Goal: Find contact information: Find contact information

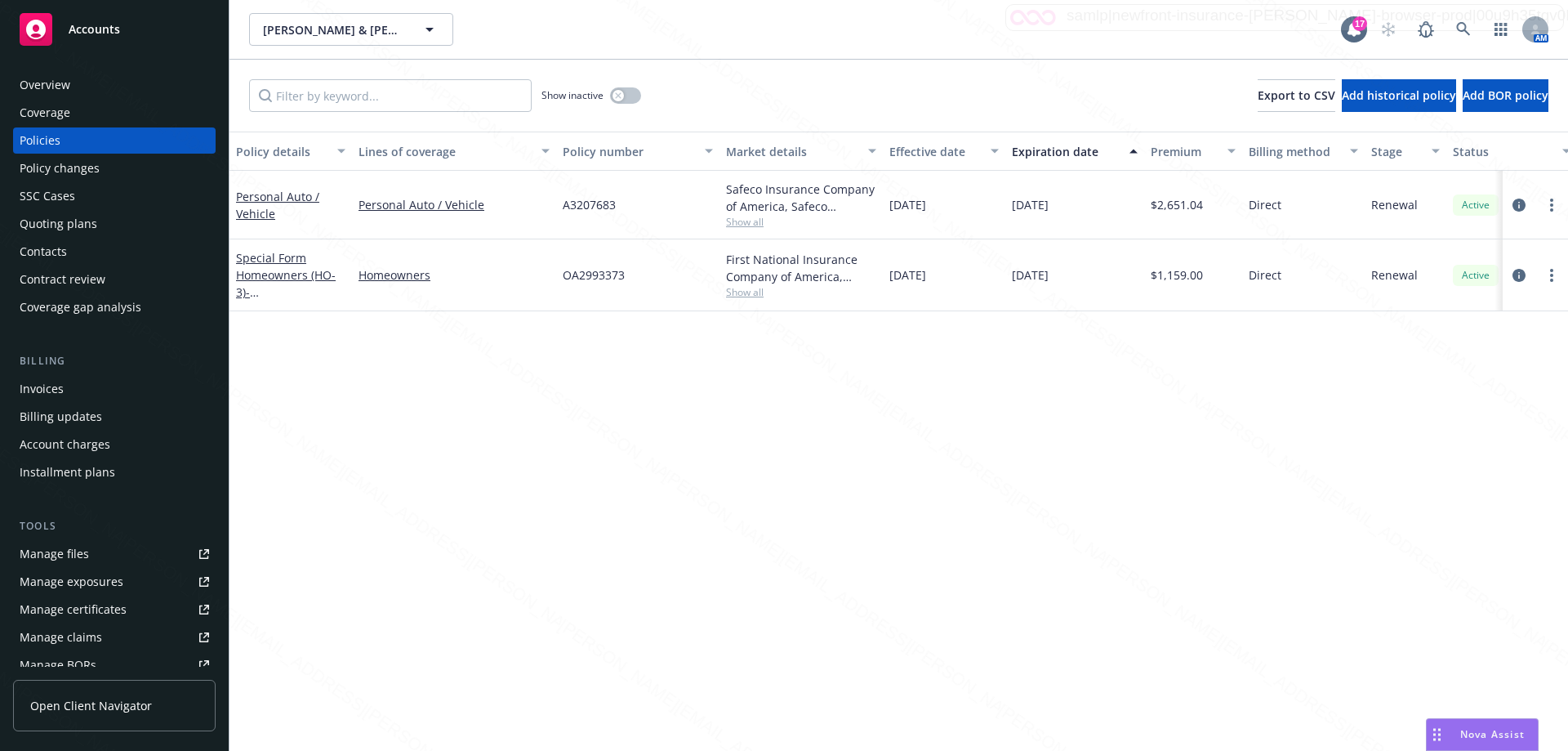
click at [1480, 21] on div "AM" at bounding box center [1460, 29] width 177 height 33
click at [1466, 28] on icon at bounding box center [1463, 29] width 15 height 15
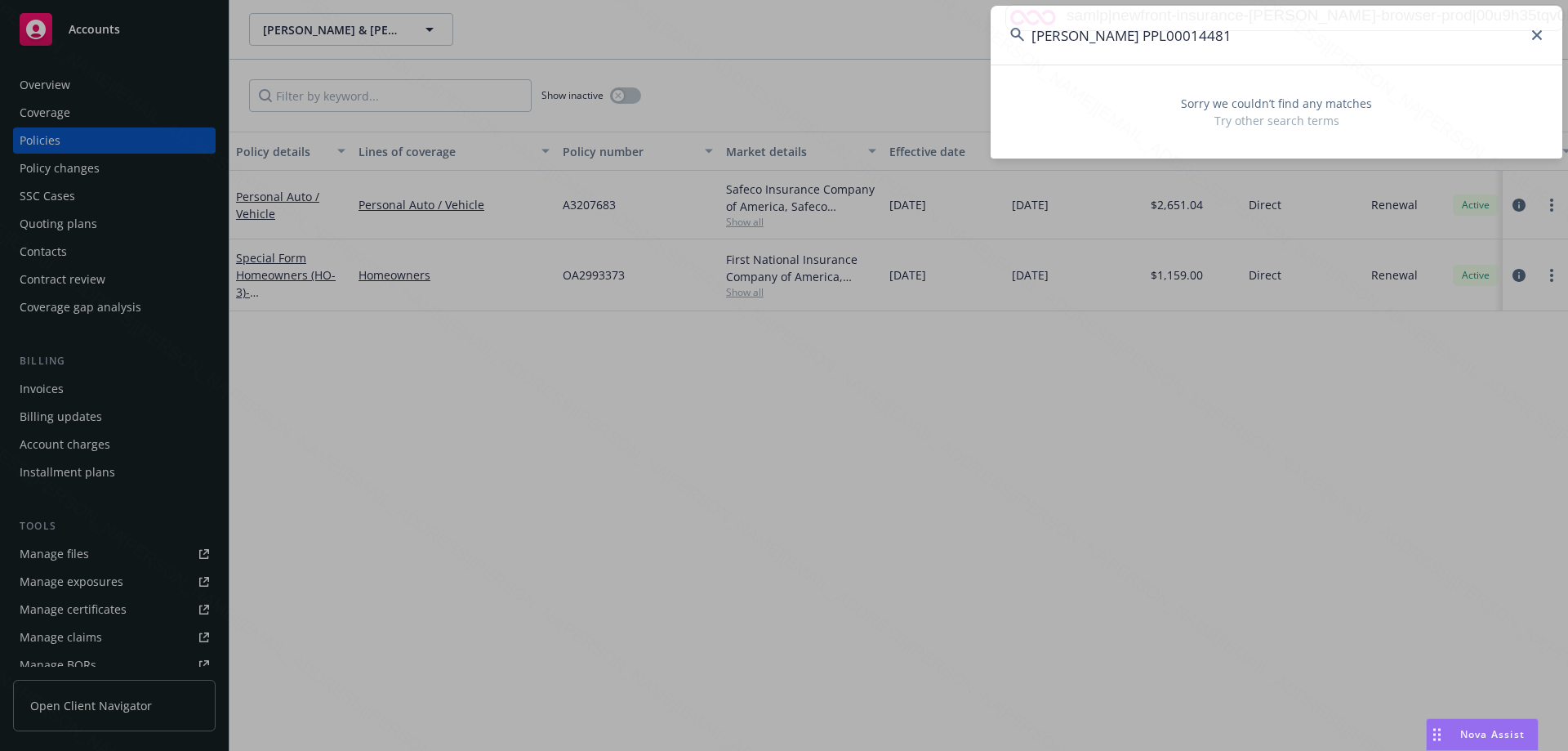
drag, startPoint x: 1087, startPoint y: 38, endPoint x: 1021, endPoint y: 45, distance: 66.4
click at [1021, 44] on input "[PERSON_NAME] PPL00014481" at bounding box center [1276, 35] width 572 height 59
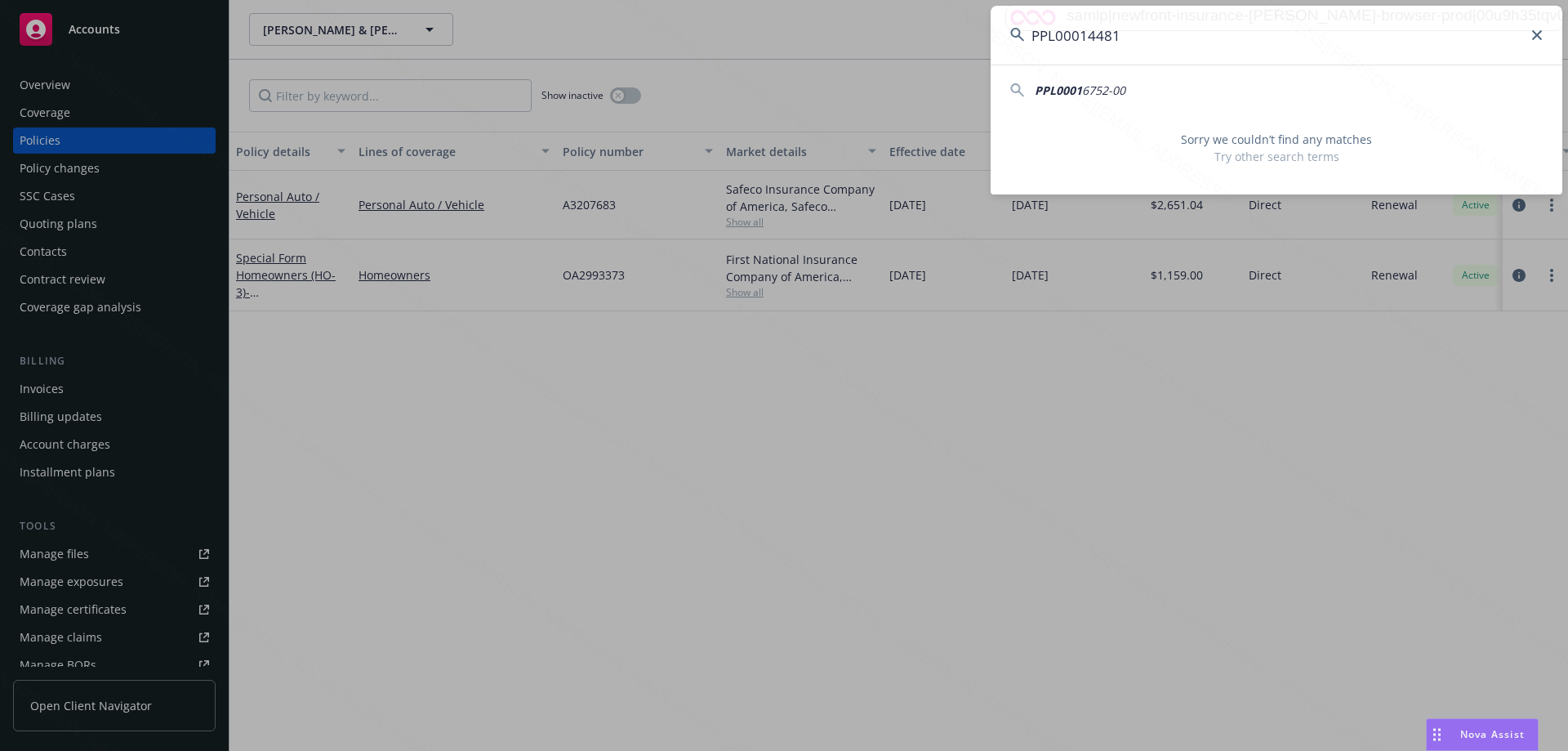
type input "PPL00014481"
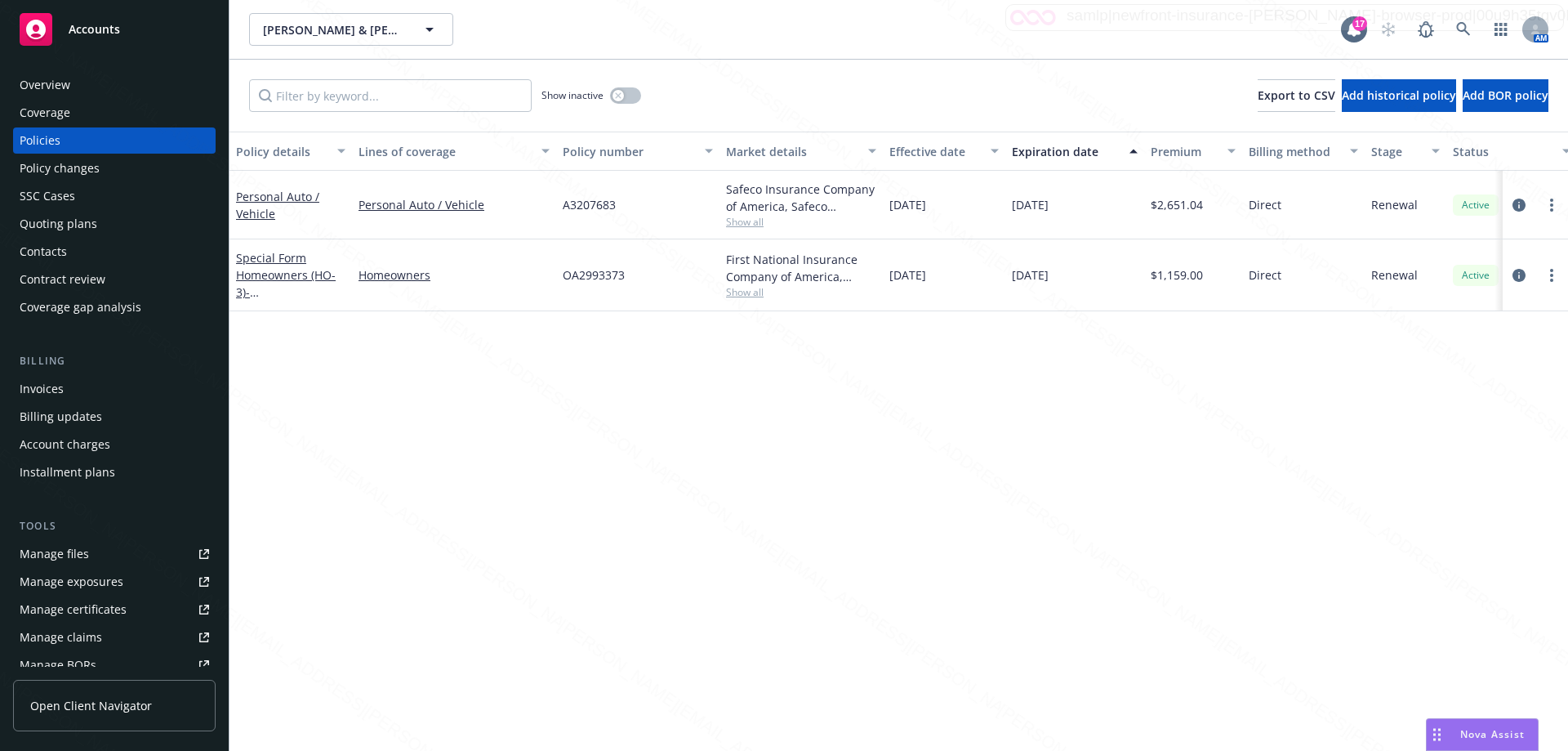
click at [51, 141] on div "Policies" at bounding box center [40, 140] width 41 height 26
drag, startPoint x: 563, startPoint y: 206, endPoint x: 623, endPoint y: 208, distance: 60.0
click at [623, 208] on div "A3207683" at bounding box center [637, 205] width 163 height 68
copy span "A3207683"
click at [1453, 30] on link at bounding box center [1463, 29] width 33 height 33
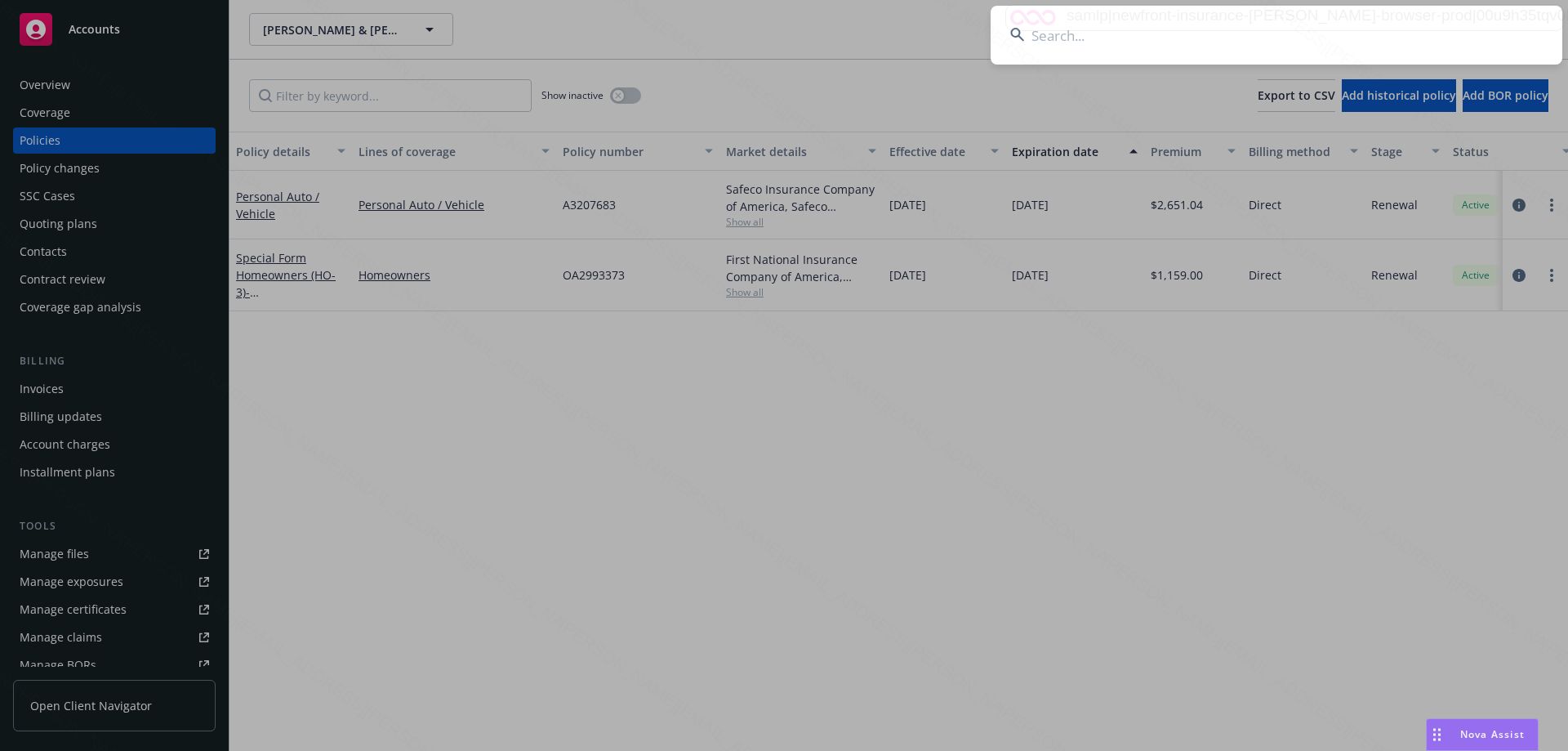
click at [1202, 49] on input at bounding box center [1276, 35] width 572 height 59
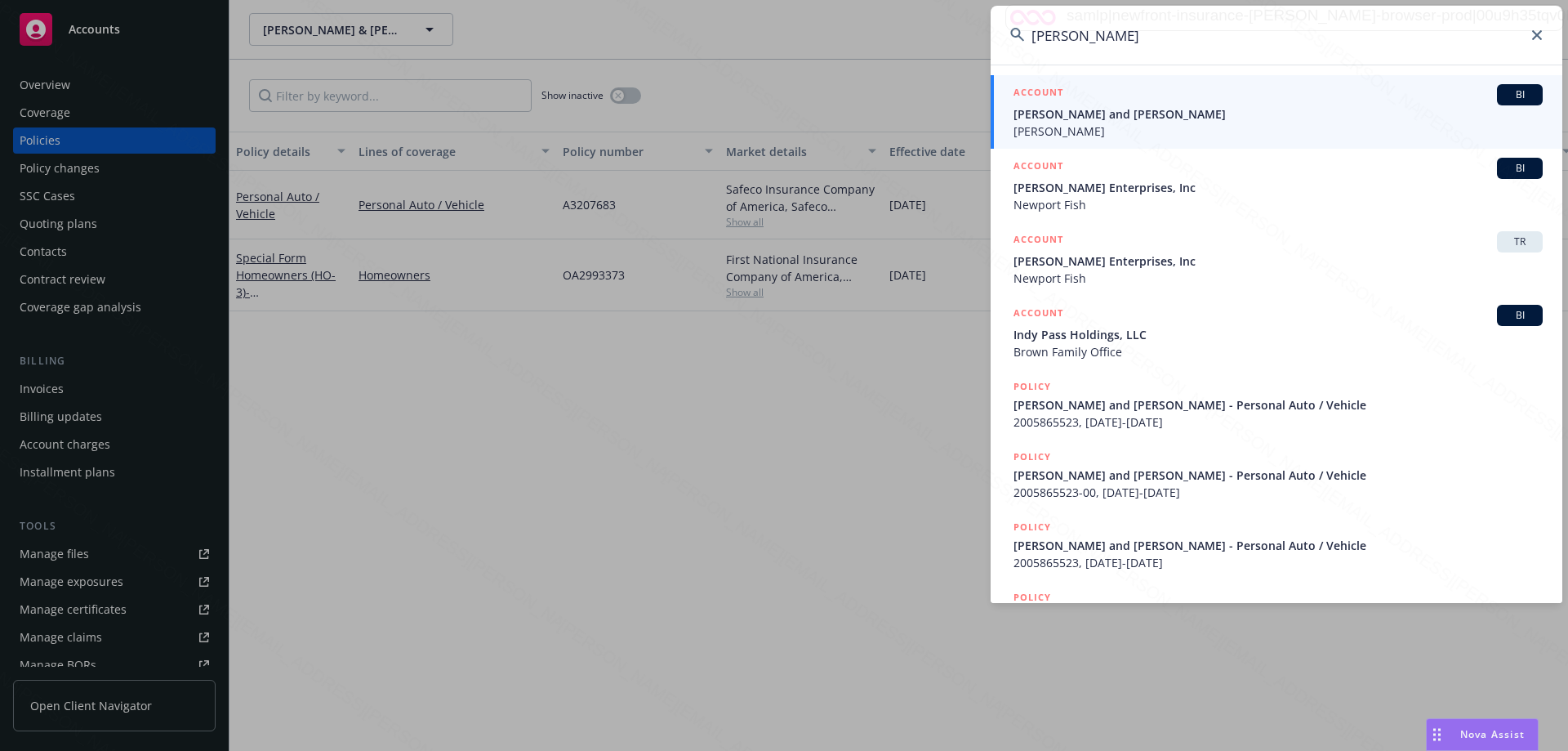
type input "[PERSON_NAME]"
click at [1067, 121] on span "[PERSON_NAME] and [PERSON_NAME]" at bounding box center [1277, 114] width 529 height 17
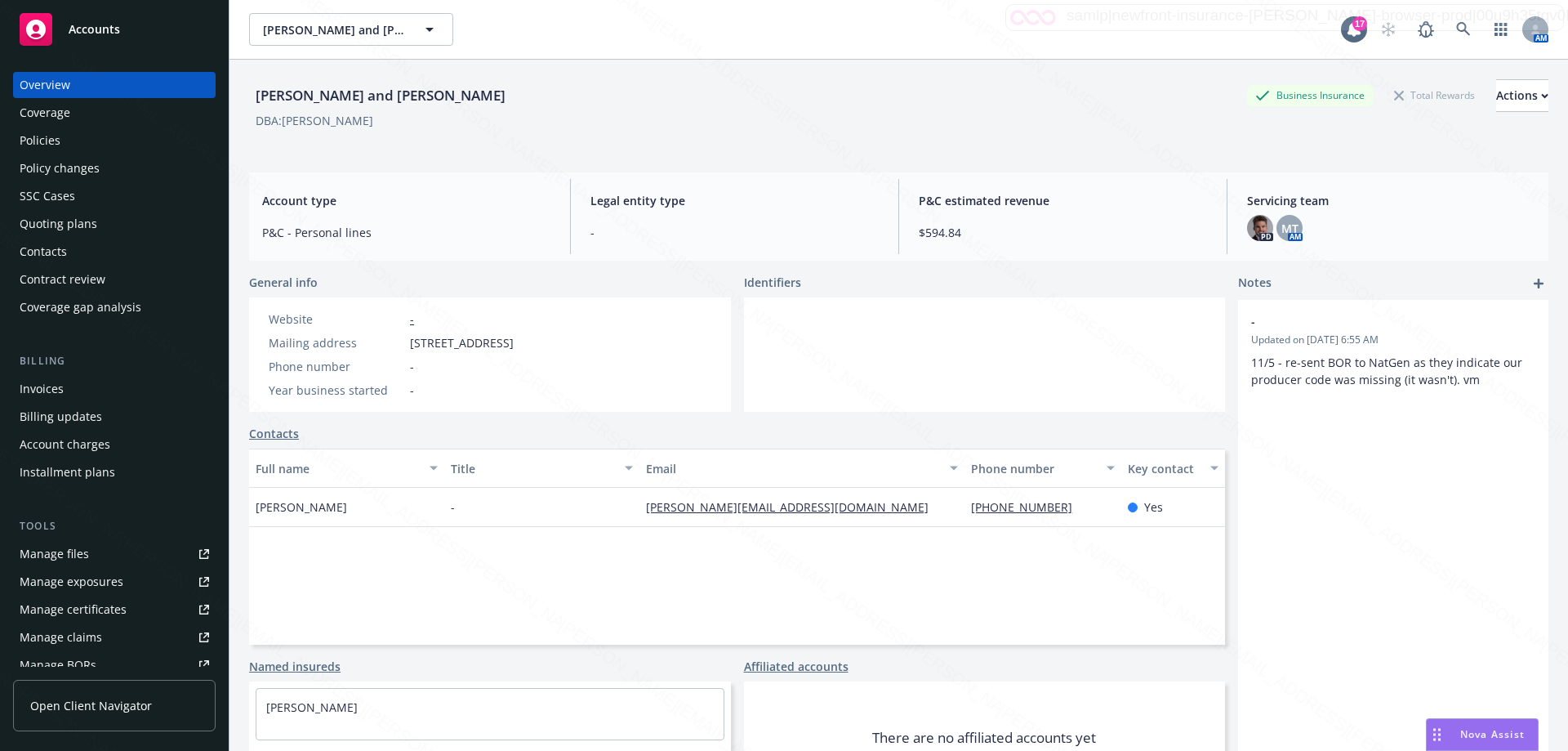
click at [67, 132] on div "Policies" at bounding box center [115, 140] width 189 height 26
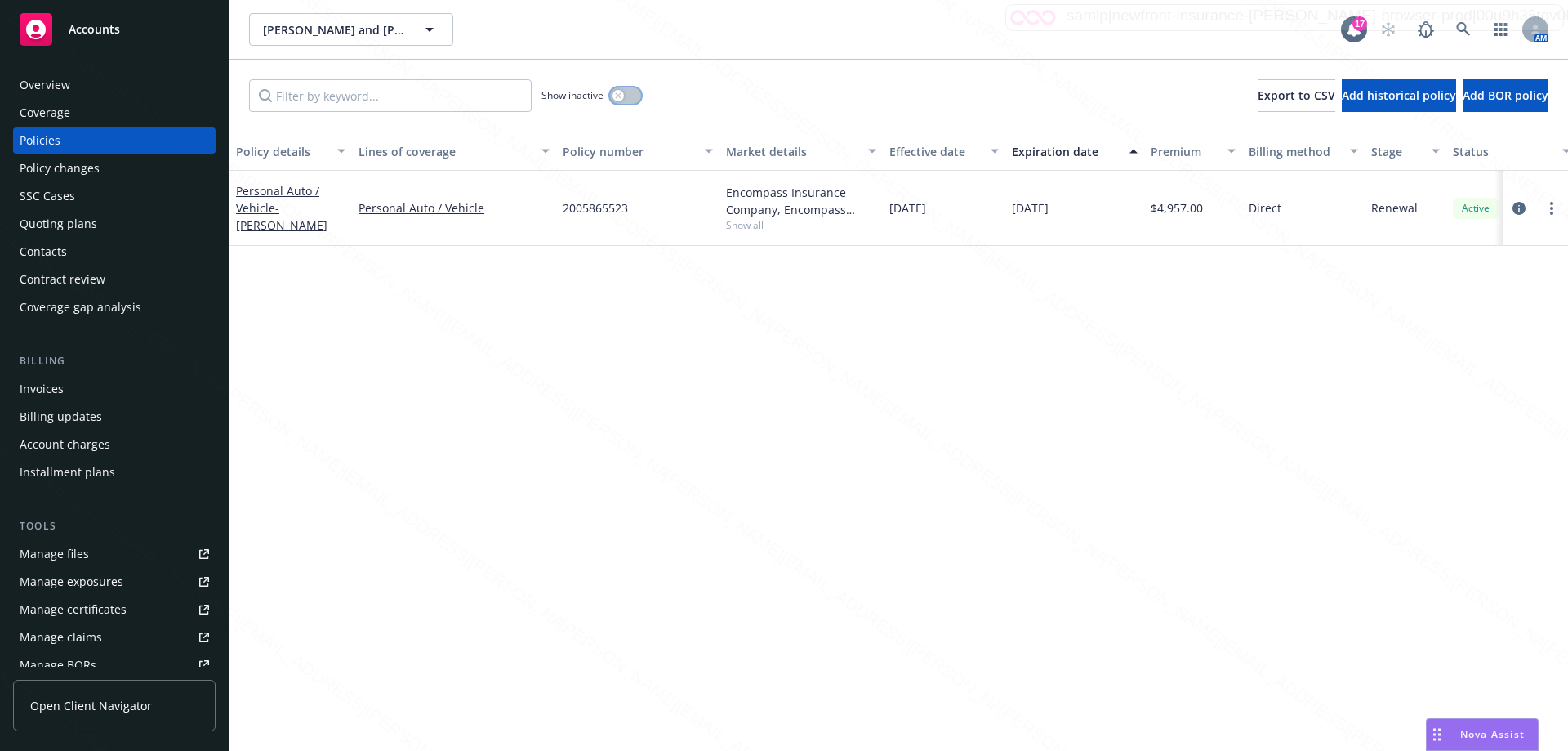
click at [637, 95] on button "button" at bounding box center [625, 96] width 31 height 16
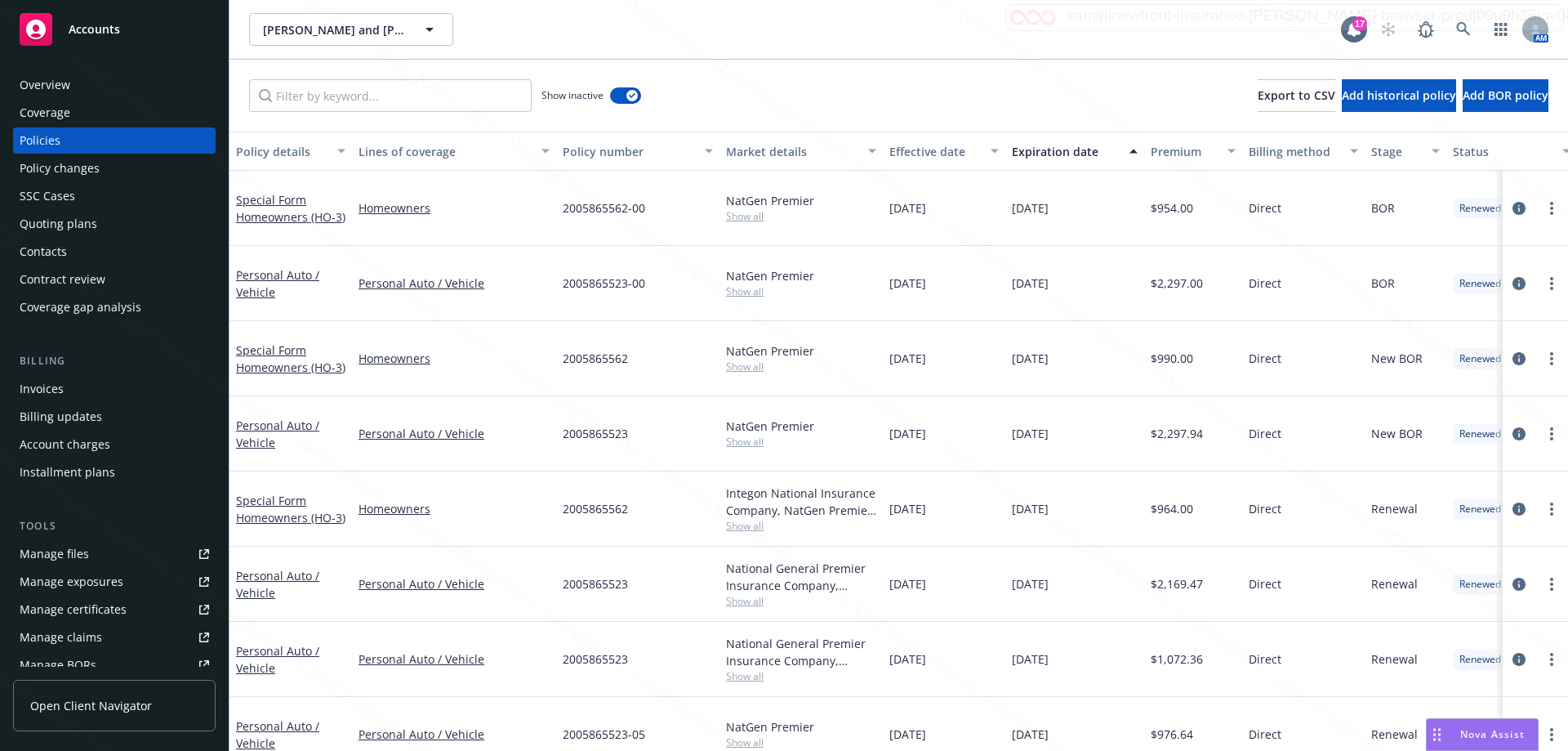
click at [1060, 153] on div "Expiration date" at bounding box center [1066, 151] width 107 height 17
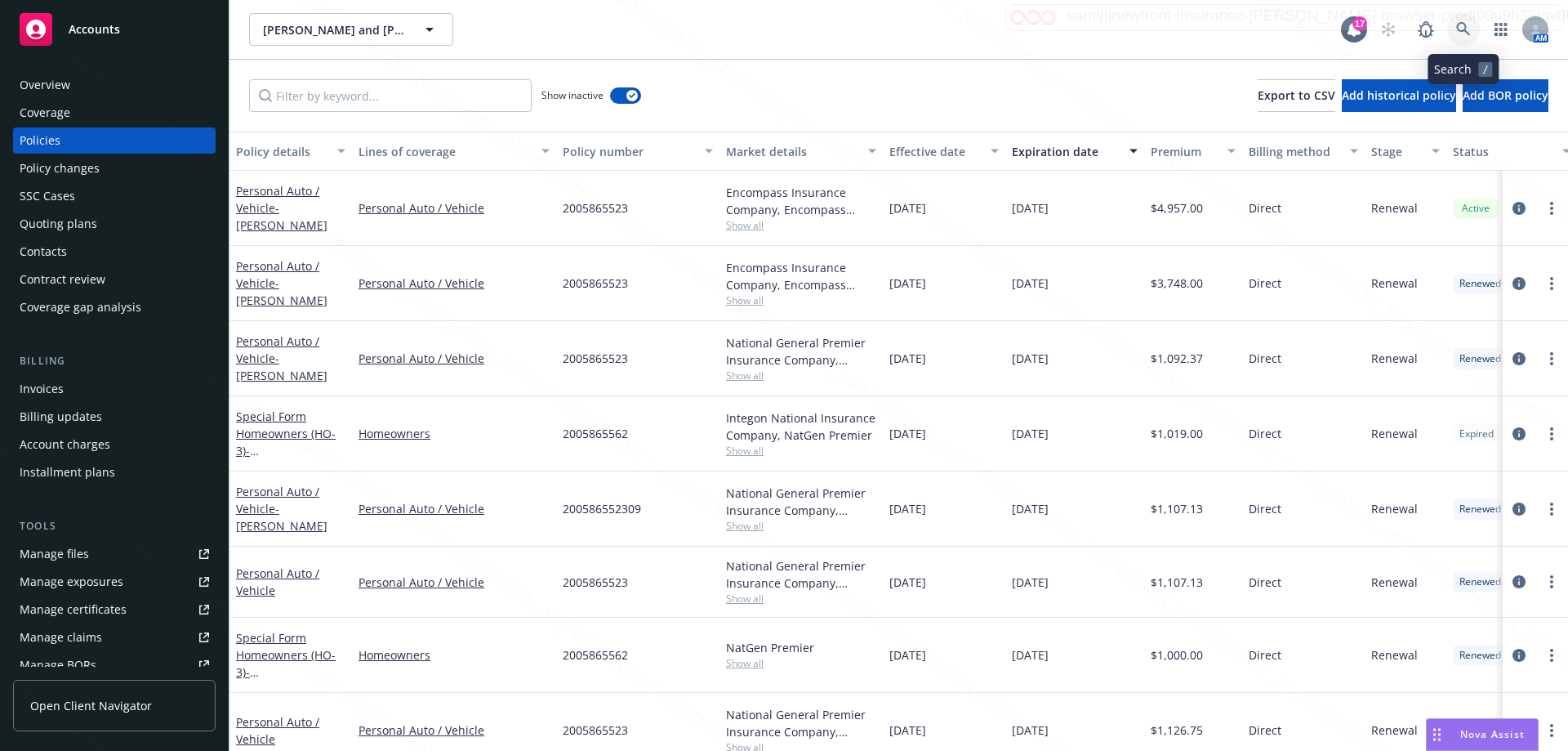
click at [1466, 30] on icon at bounding box center [1463, 29] width 15 height 15
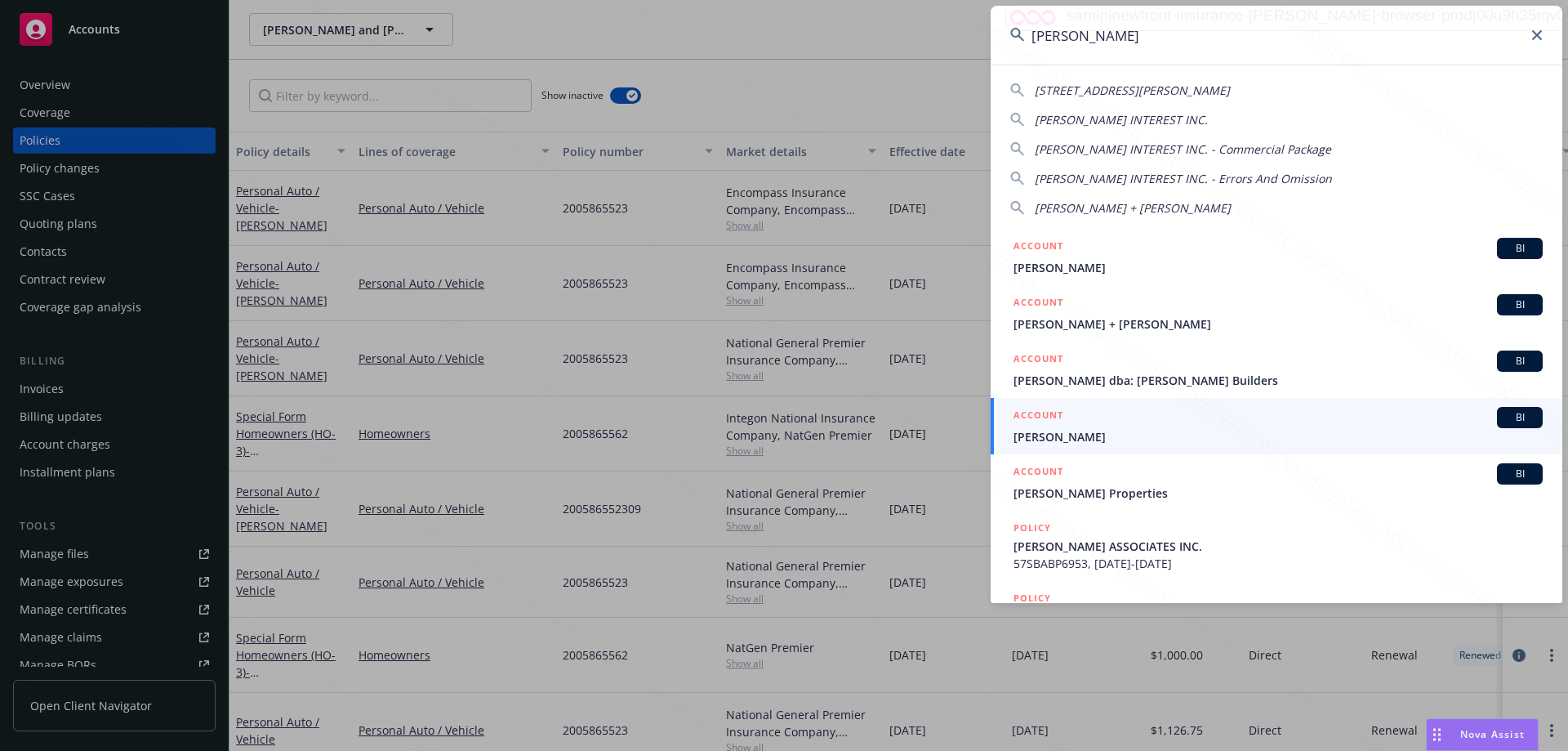
click at [1030, 34] on input "[PERSON_NAME]" at bounding box center [1276, 35] width 572 height 59
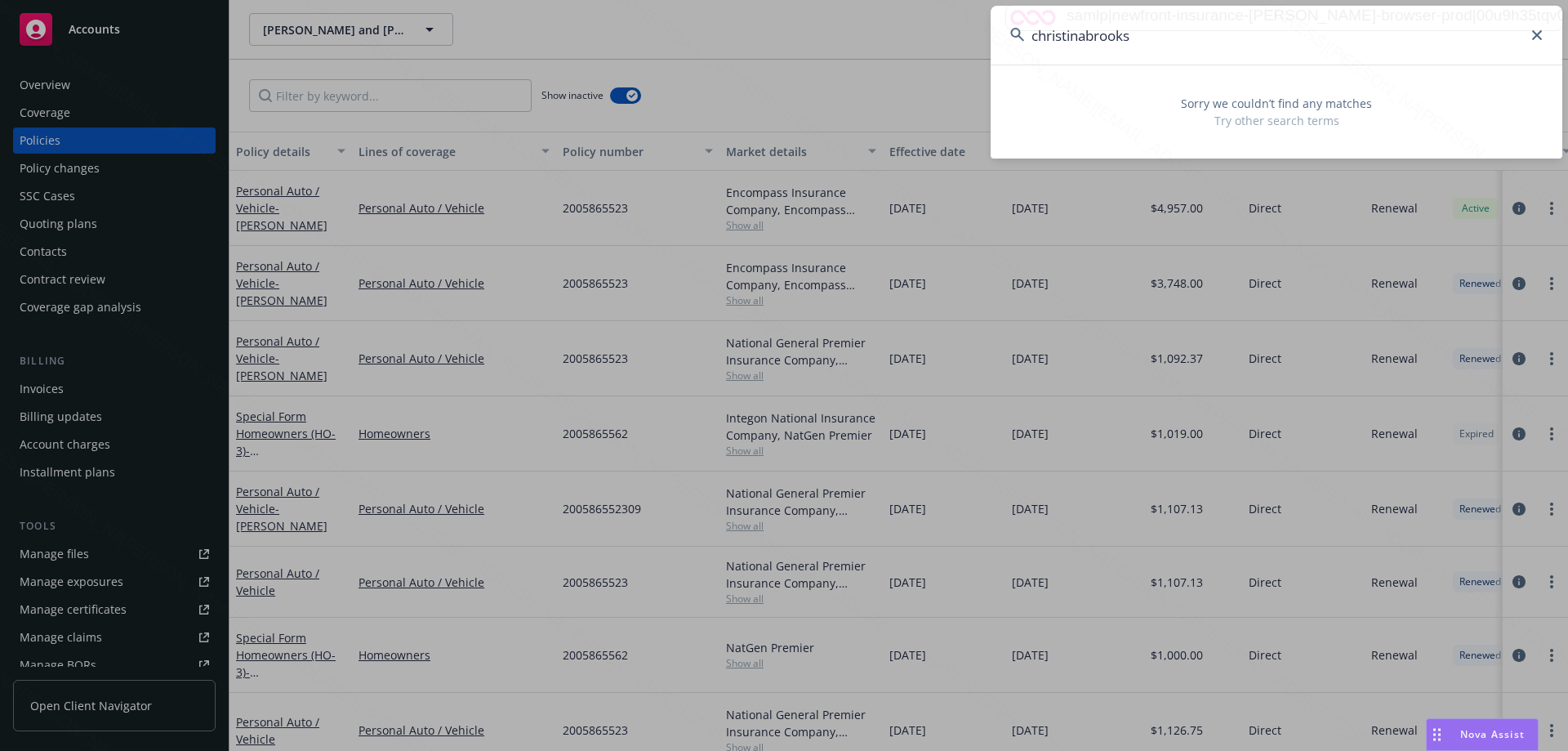
type input "[PERSON_NAME]"
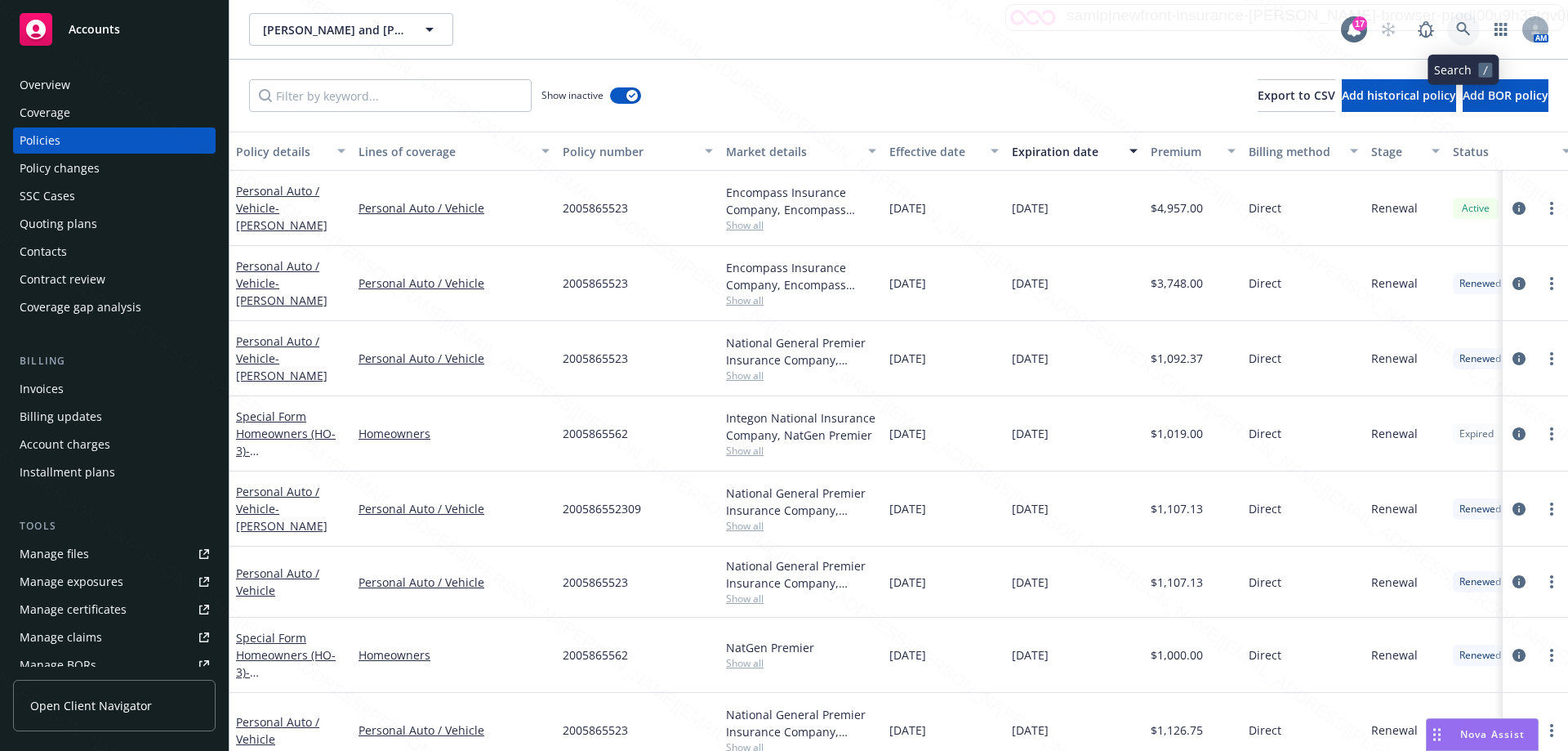
click at [1459, 36] on link at bounding box center [1463, 29] width 33 height 33
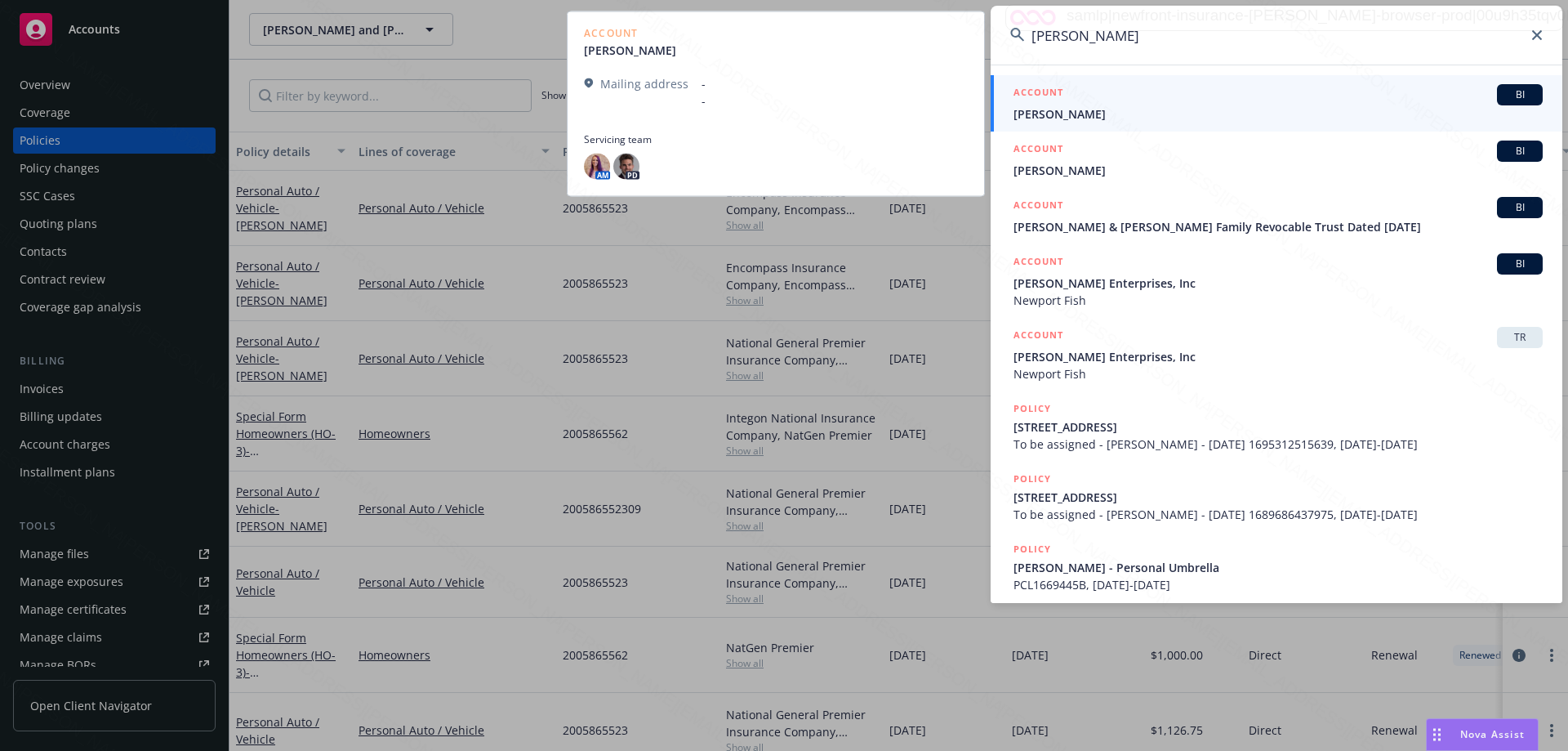
type input "[PERSON_NAME]"
click at [1090, 112] on span "[PERSON_NAME]" at bounding box center [1277, 114] width 529 height 17
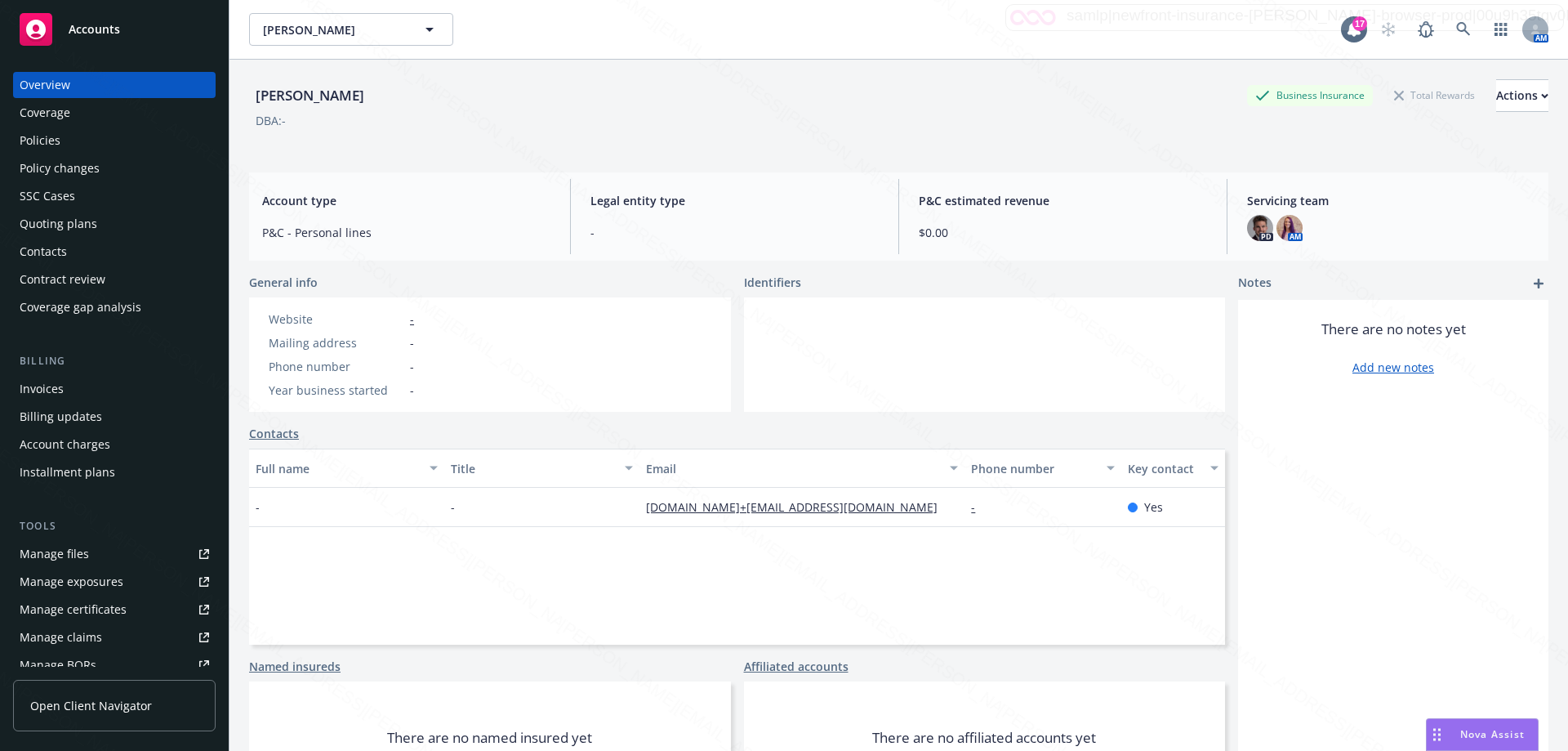
click at [57, 137] on div "Policies" at bounding box center [40, 140] width 41 height 26
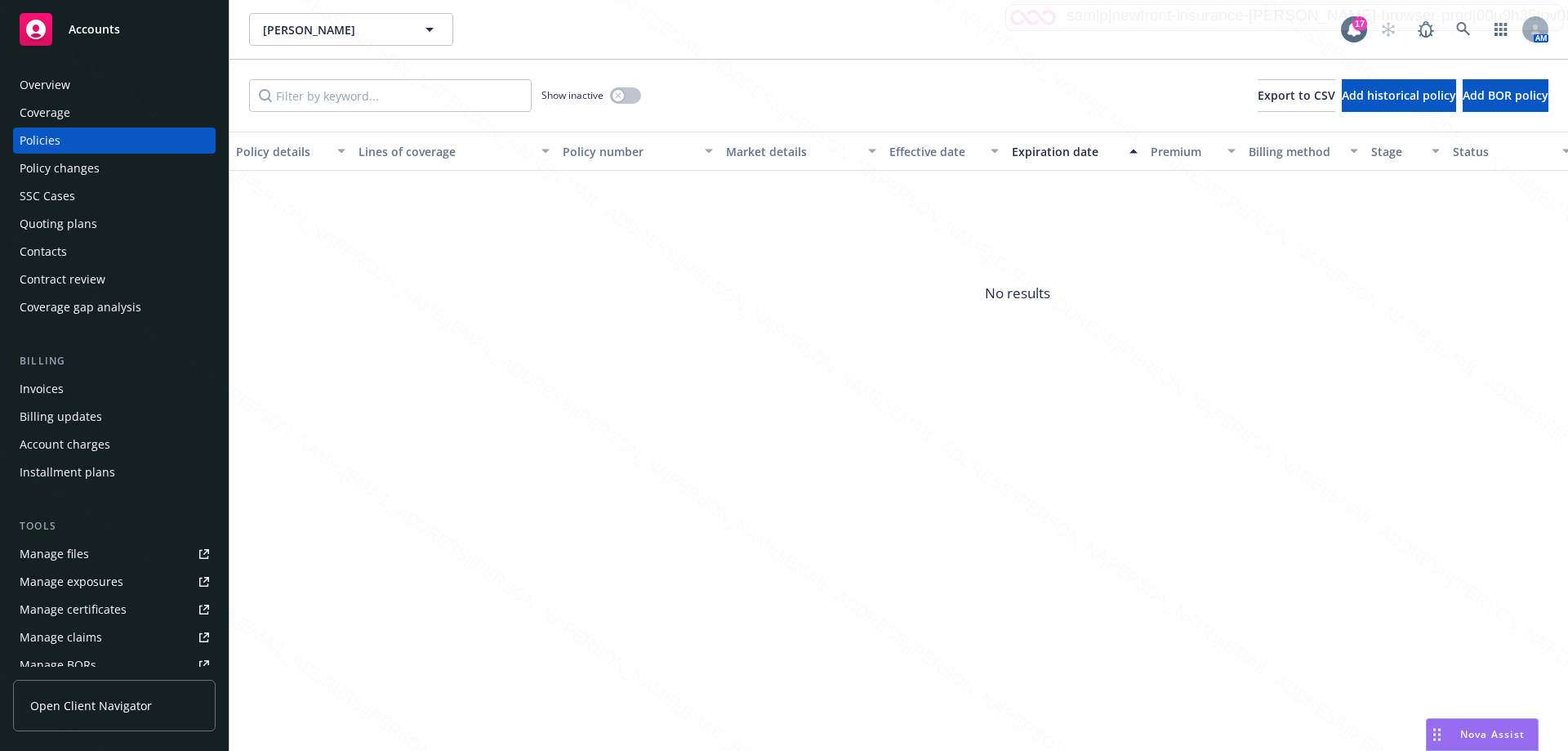
click at [1064, 154] on div "Expiration date" at bounding box center [1066, 151] width 107 height 17
click at [1469, 33] on icon at bounding box center [1463, 29] width 15 height 15
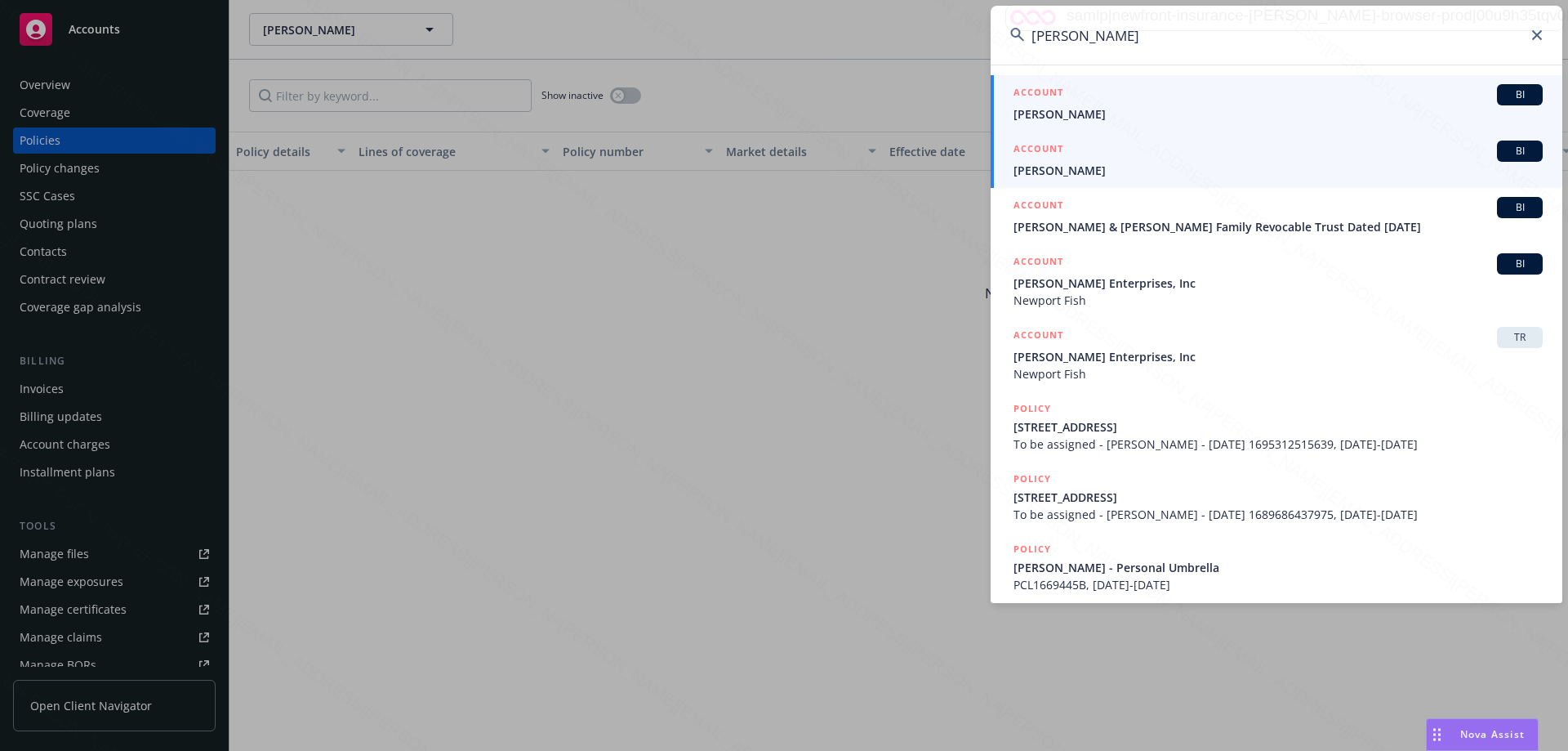
type input "[PERSON_NAME]"
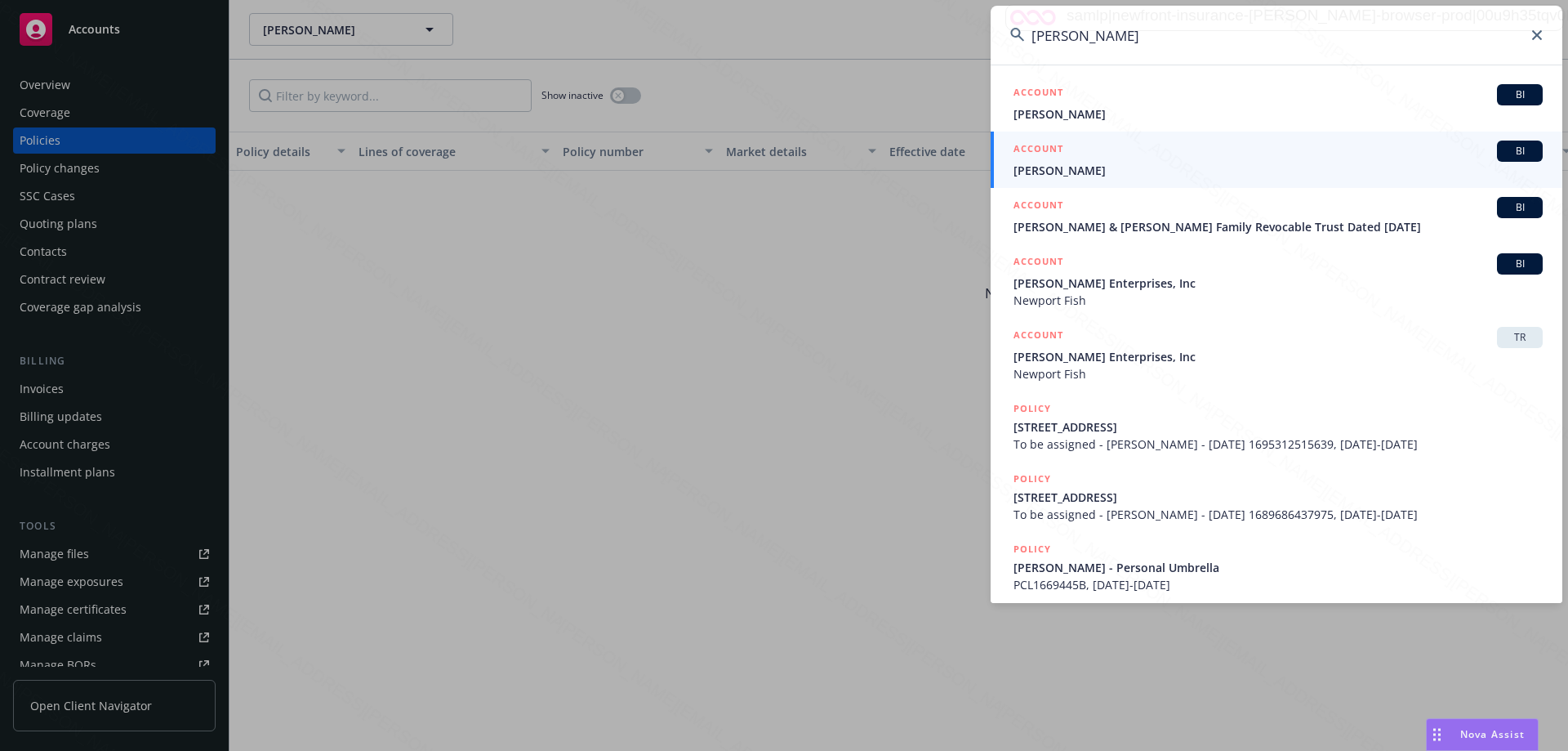
click at [1091, 159] on div "ACCOUNT BI" at bounding box center [1277, 150] width 529 height 21
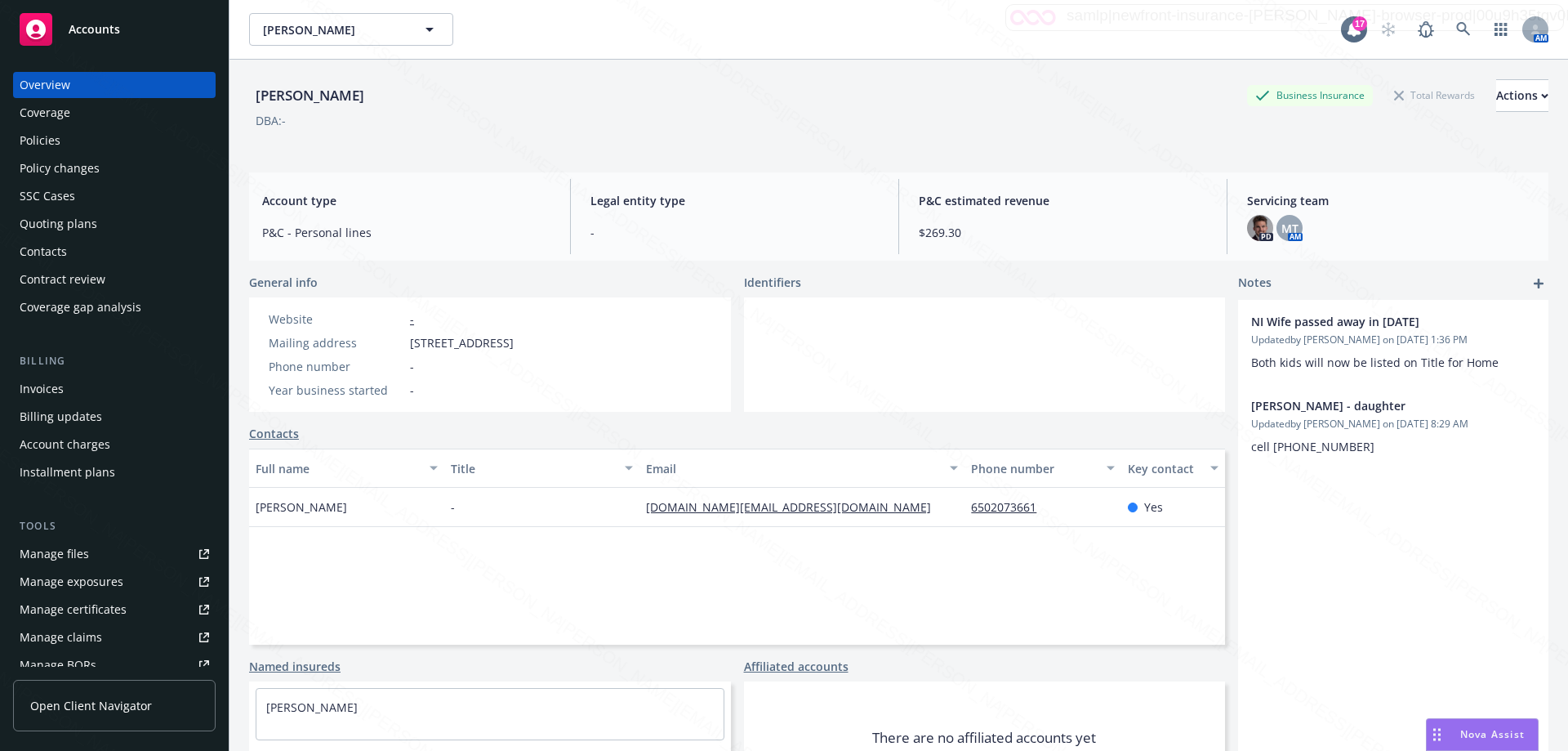
click at [64, 140] on div "Policies" at bounding box center [115, 140] width 189 height 26
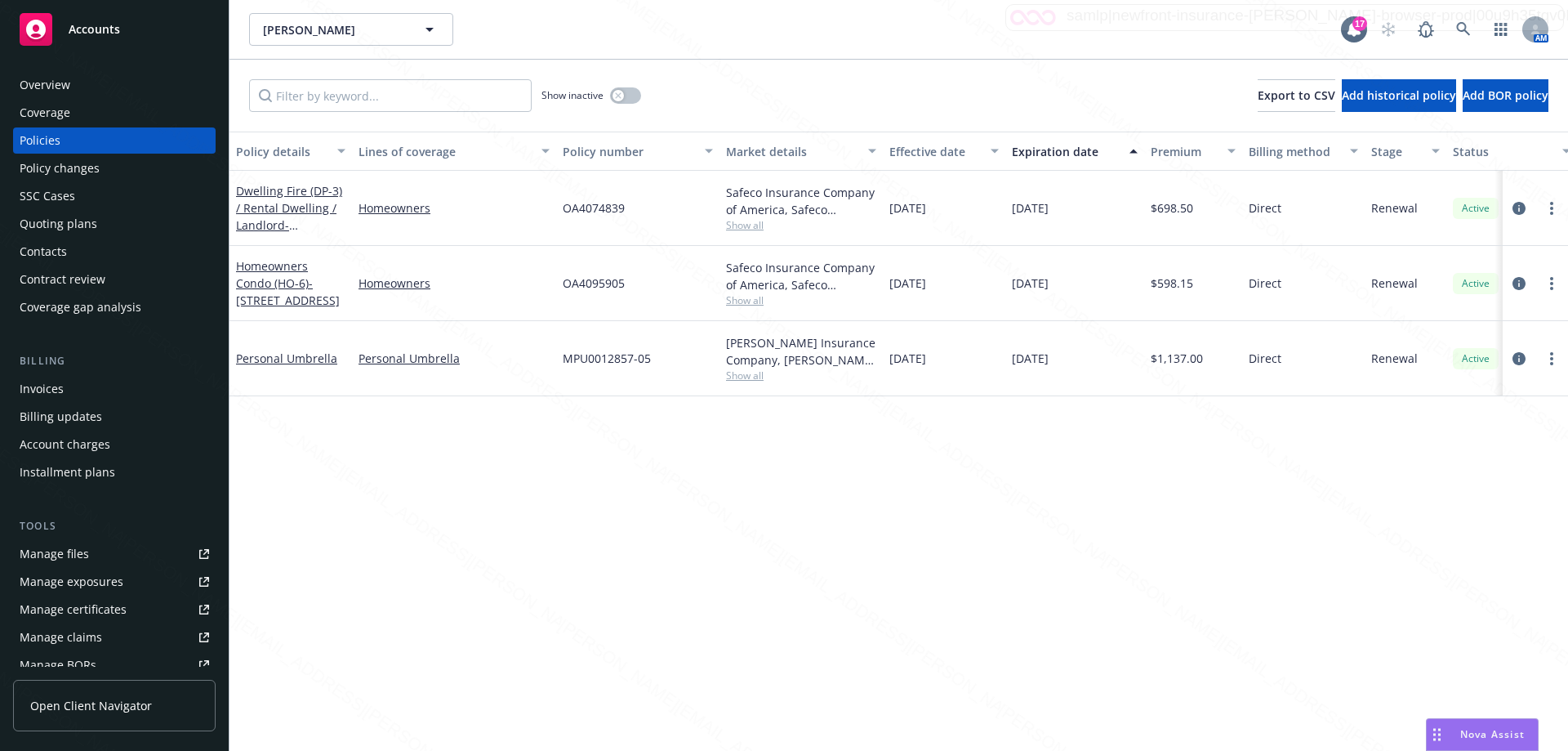
click at [558, 209] on div "OA4074839" at bounding box center [637, 208] width 163 height 76
drag, startPoint x: 556, startPoint y: 277, endPoint x: 657, endPoint y: 286, distance: 101.4
click at [657, 286] on div "OA4095905" at bounding box center [637, 283] width 163 height 76
copy span "OA4095905"
click at [1464, 37] on link at bounding box center [1463, 29] width 33 height 33
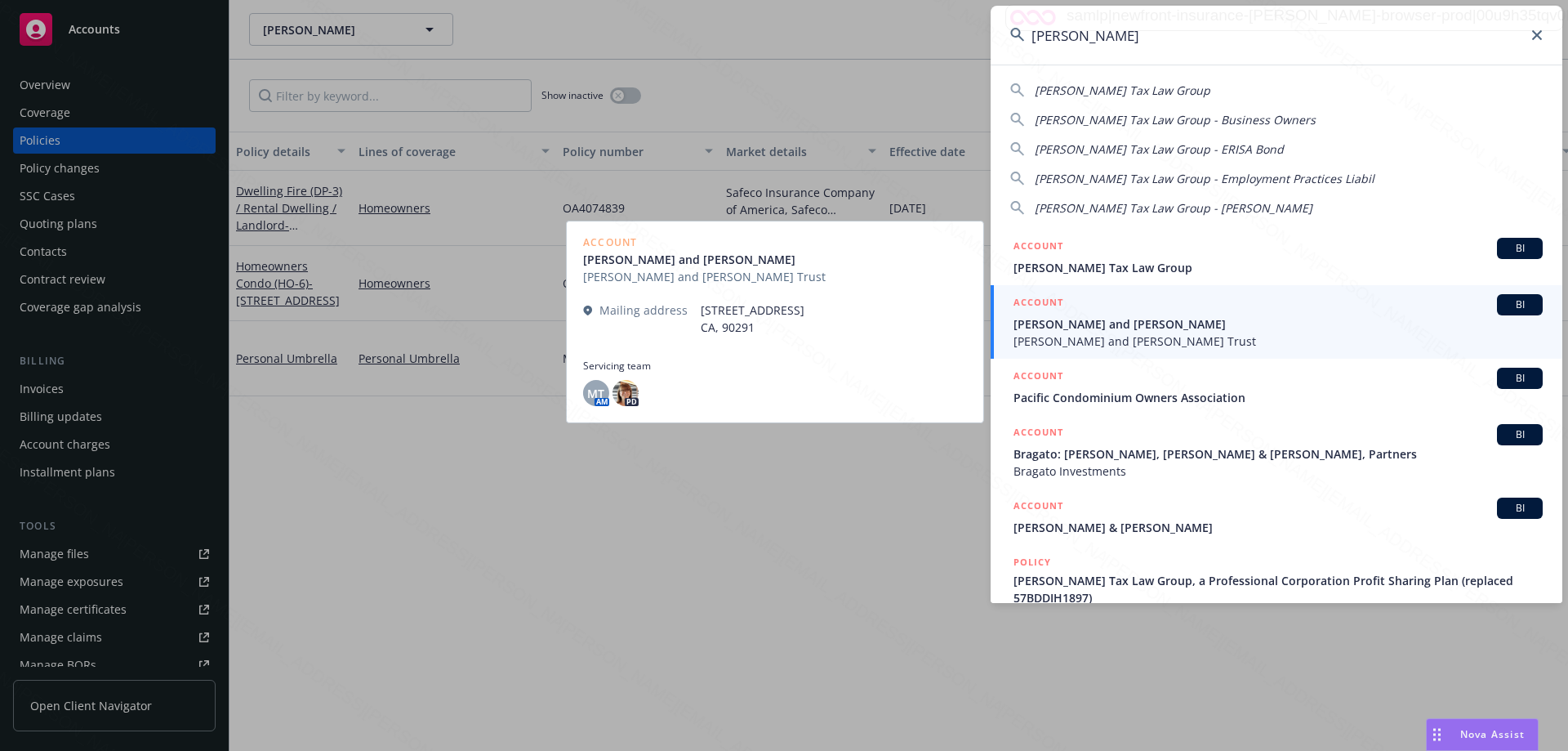
type input "[PERSON_NAME]"
click at [1128, 326] on span "[PERSON_NAME] and [PERSON_NAME]" at bounding box center [1277, 323] width 529 height 17
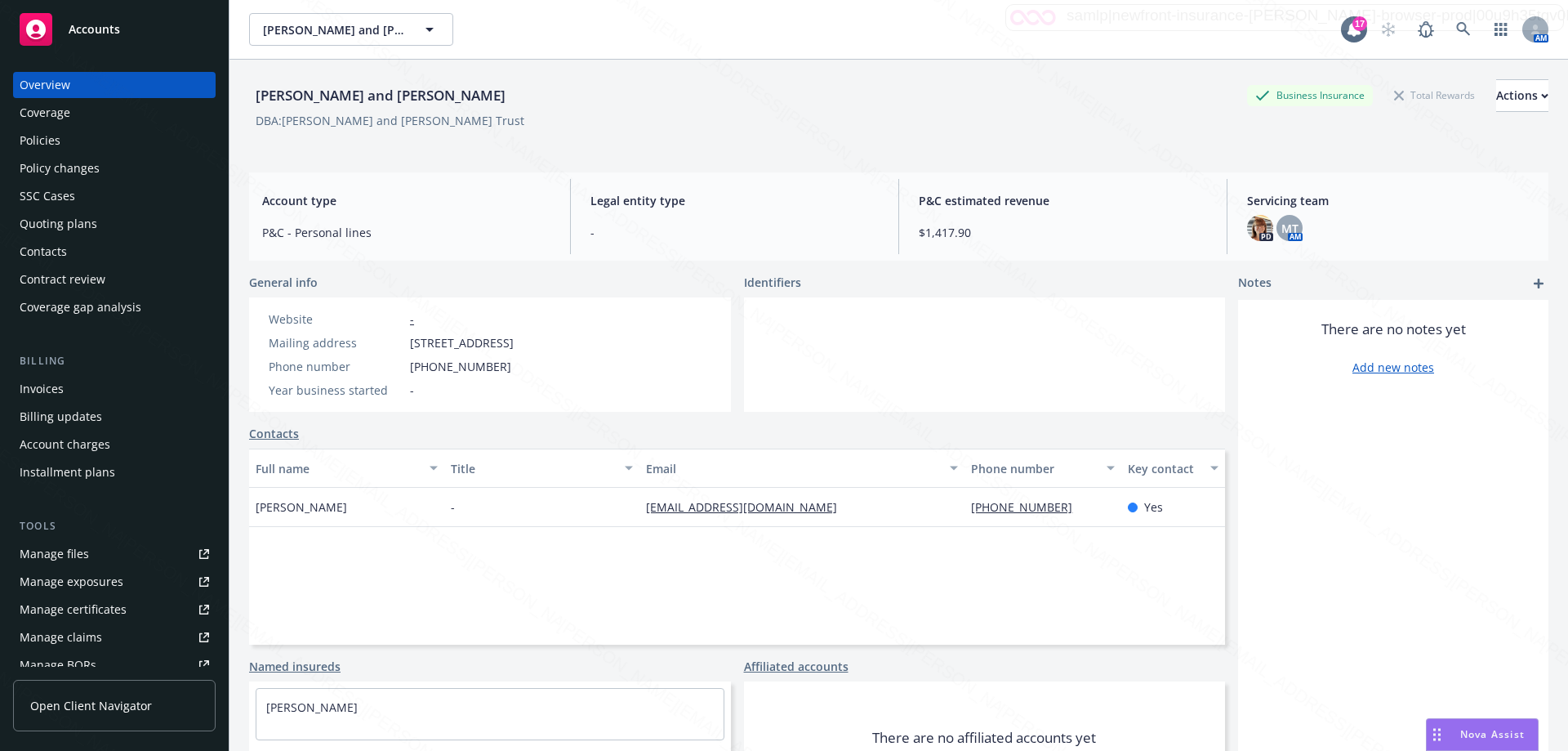
drag, startPoint x: 599, startPoint y: 346, endPoint x: 412, endPoint y: 341, distance: 187.1
click at [412, 341] on div "Website - Mailing address [STREET_ADDRESS] Phone number [PHONE_NUMBER] Year bus…" at bounding box center [391, 355] width 284 height 115
copy span "[STREET_ADDRESS]"
drag, startPoint x: 636, startPoint y: 504, endPoint x: 826, endPoint y: 504, distance: 190.0
click at [826, 504] on div "[PERSON_NAME] - [EMAIL_ADDRESS][DOMAIN_NAME] [PHONE_NUMBER] Yes" at bounding box center [737, 507] width 976 height 39
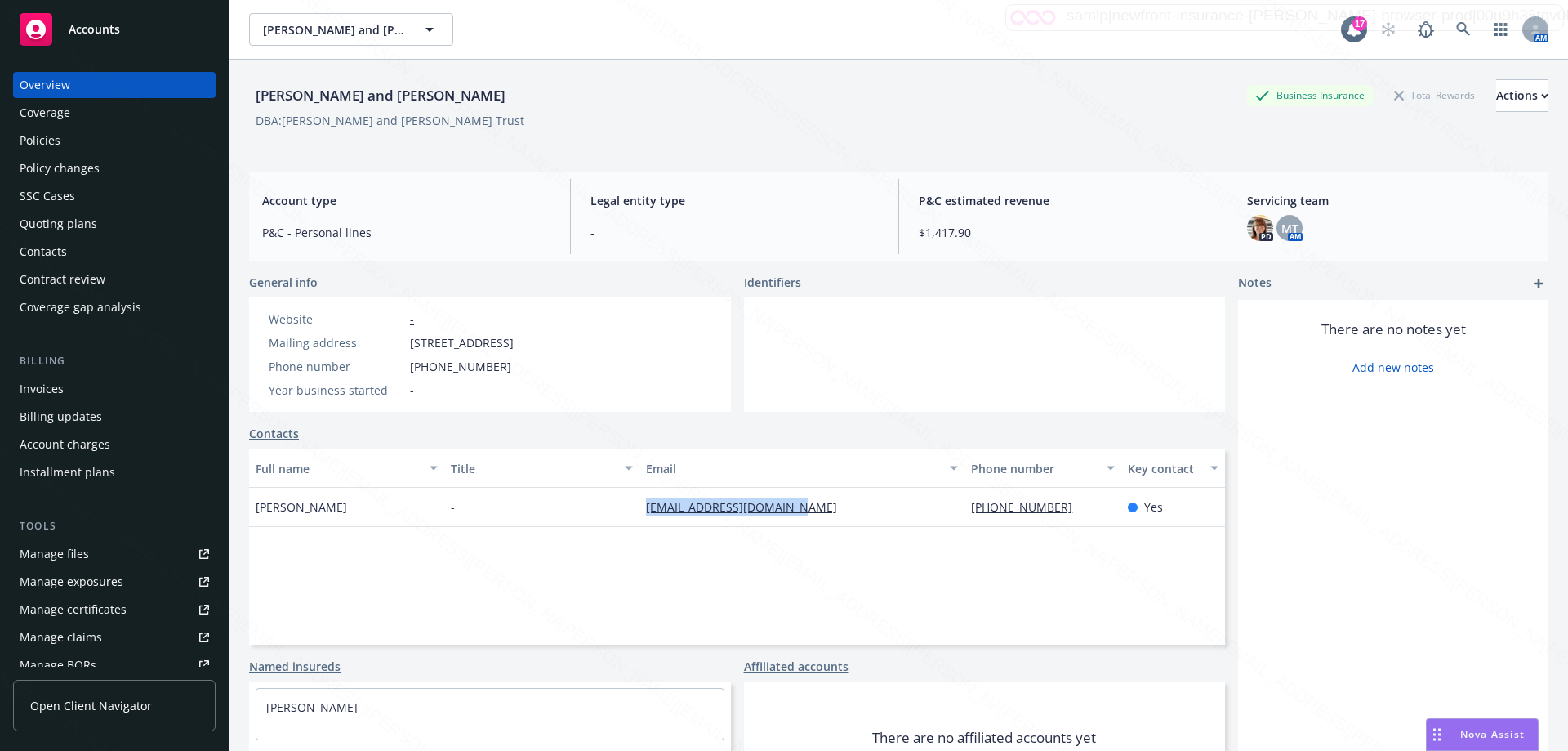
copy div "[EMAIL_ADDRESS][DOMAIN_NAME]"
